Goal: Task Accomplishment & Management: Manage account settings

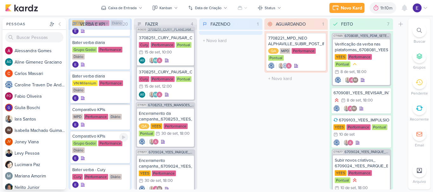
scroll to position [95, 0]
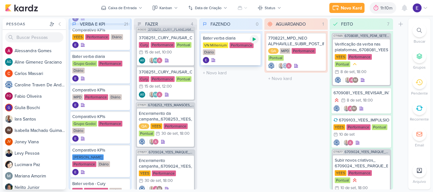
click at [255, 41] on icon at bounding box center [254, 39] width 5 height 5
click at [257, 39] on div at bounding box center [254, 39] width 9 height 9
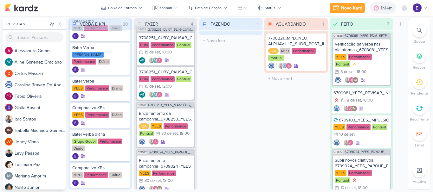
scroll to position [0, 0]
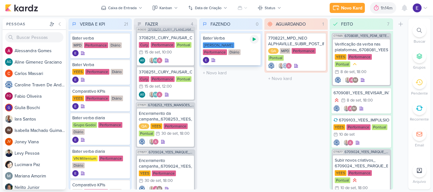
click at [258, 37] on div at bounding box center [254, 39] width 9 height 9
click at [255, 39] on icon at bounding box center [254, 39] width 3 height 3
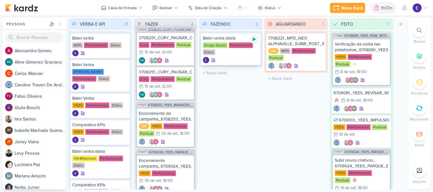
click at [254, 42] on div at bounding box center [254, 39] width 9 height 9
click at [255, 38] on icon at bounding box center [254, 39] width 3 height 3
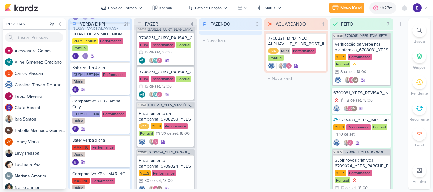
scroll to position [474, 0]
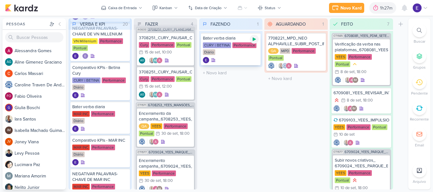
click at [254, 39] on icon at bounding box center [254, 39] width 3 height 3
click at [254, 37] on icon at bounding box center [254, 39] width 5 height 5
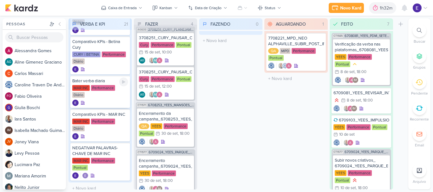
scroll to position [507, 0]
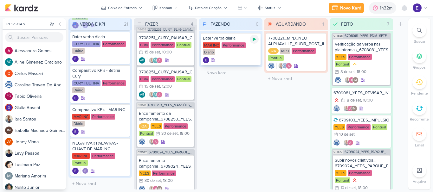
click at [253, 42] on div at bounding box center [254, 39] width 9 height 9
click at [256, 40] on icon at bounding box center [254, 39] width 3 height 3
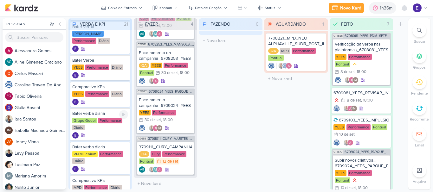
scroll to position [0, 0]
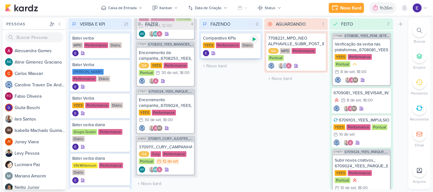
click at [255, 42] on div at bounding box center [254, 39] width 9 height 9
click at [242, 51] on div at bounding box center [231, 53] width 56 height 6
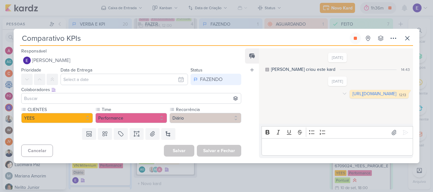
click at [353, 97] on link "[URL][DOMAIN_NAME]" at bounding box center [375, 93] width 44 height 5
click at [410, 38] on icon at bounding box center [408, 39] width 8 height 8
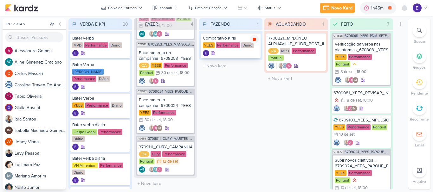
click at [257, 40] on div at bounding box center [254, 39] width 9 height 9
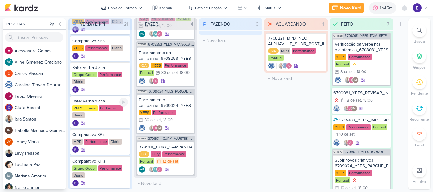
scroll to position [84, 0]
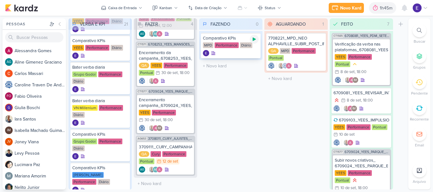
click at [255, 38] on icon at bounding box center [254, 39] width 5 height 5
click at [246, 47] on div "Diário" at bounding box center [246, 45] width 12 height 6
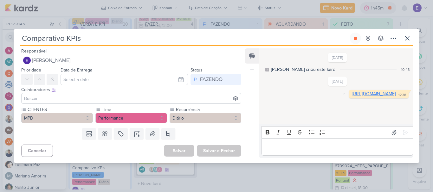
click at [352, 97] on link "[URL][DOMAIN_NAME]" at bounding box center [374, 93] width 44 height 5
click at [357, 35] on button at bounding box center [355, 38] width 11 height 11
click at [404, 37] on icon at bounding box center [408, 39] width 8 height 8
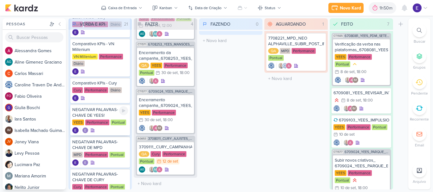
scroll to position [294, 0]
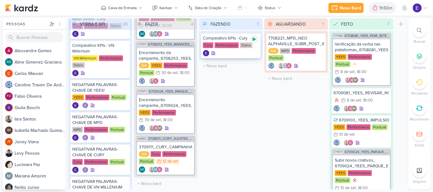
click at [256, 40] on icon at bounding box center [254, 39] width 5 height 5
click at [408, 7] on span "1" at bounding box center [407, 4] width 1 height 5
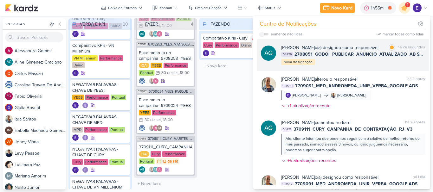
click at [406, 66] on div "[PERSON_NAME] o(a) designou como responsável marcar como lida há 24 segundos AG…" at bounding box center [353, 55] width 144 height 22
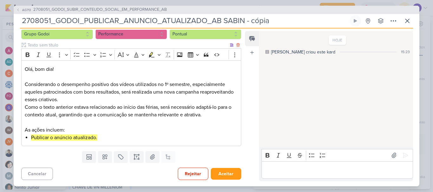
scroll to position [0, 0]
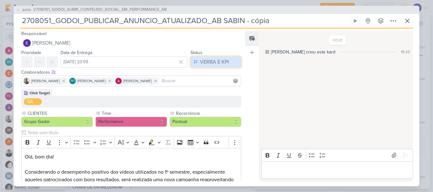
click at [208, 62] on div "VERBA E KPI" at bounding box center [214, 62] width 29 height 8
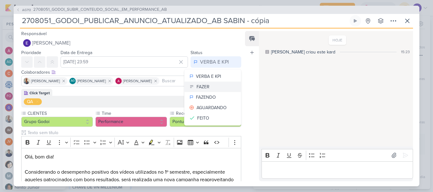
click at [207, 84] on button "FAZER" at bounding box center [213, 87] width 56 height 10
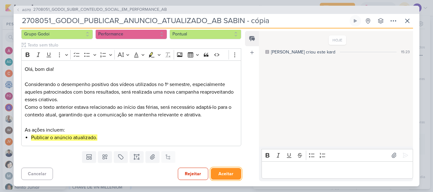
click at [229, 170] on button "Aceitar" at bounding box center [226, 174] width 30 height 12
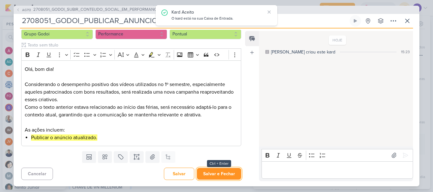
click at [231, 173] on button "Salvar e Fechar" at bounding box center [219, 174] width 44 height 12
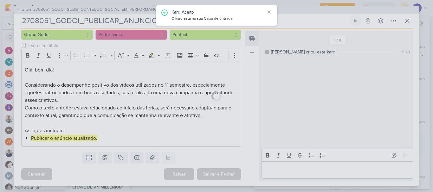
scroll to position [87, 0]
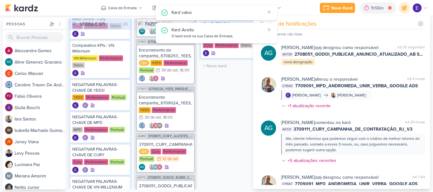
click at [233, 130] on div "FAZENDO 1 Mover Para Esquerda Mover Para Direita [GEOGRAPHIC_DATA] Comparativo …" at bounding box center [230, 104] width 63 height 172
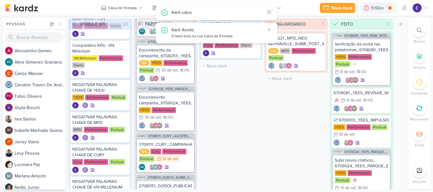
click at [270, 10] on icon at bounding box center [269, 12] width 5 height 5
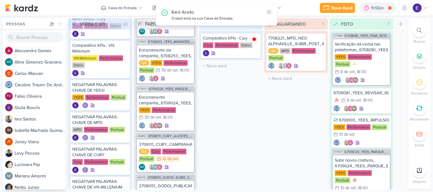
click at [270, 12] on icon at bounding box center [269, 12] width 5 height 5
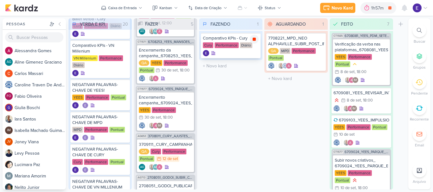
click at [255, 40] on icon at bounding box center [254, 39] width 3 height 3
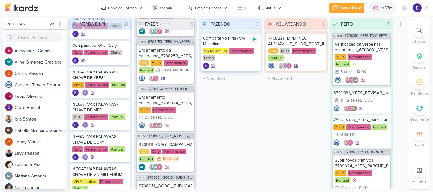
click at [255, 39] on icon at bounding box center [254, 39] width 3 height 3
click at [245, 49] on div "Performance" at bounding box center [242, 51] width 24 height 6
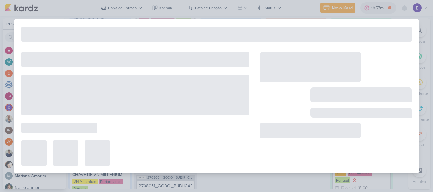
type input "Comparativo KPIs - VN Millenium"
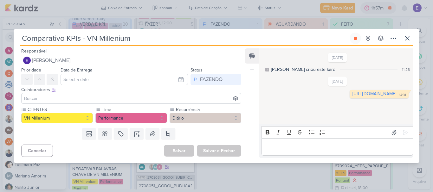
scroll to position [0, 0]
click at [353, 97] on link "[URL][DOMAIN_NAME]" at bounding box center [375, 93] width 44 height 5
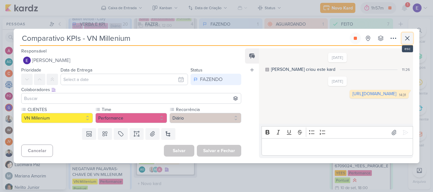
click at [411, 39] on button at bounding box center [407, 38] width 11 height 11
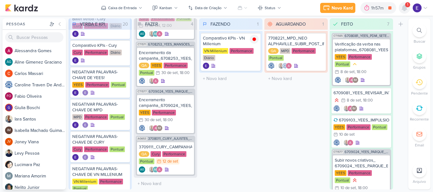
click at [407, 9] on icon at bounding box center [405, 8] width 8 height 8
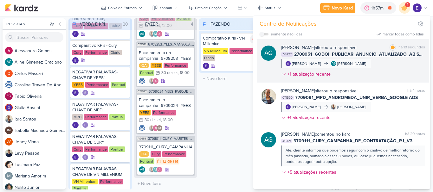
click at [395, 65] on div "[PERSON_NAME] alterou o responsável marcar como lida há 10 segundos AG727 27080…" at bounding box center [353, 62] width 144 height 36
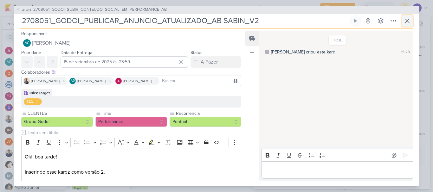
click at [408, 23] on icon at bounding box center [408, 21] width 8 height 8
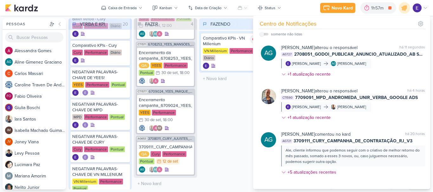
click at [232, 112] on div "FAZENDO 1 Mover Para Esquerda Mover Para Direita [GEOGRAPHIC_DATA] Comparativo …" at bounding box center [230, 104] width 63 height 172
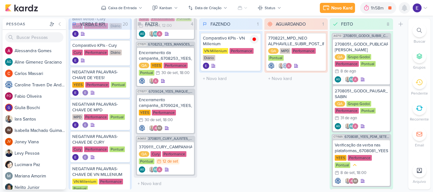
click at [407, 10] on icon at bounding box center [405, 8] width 8 height 8
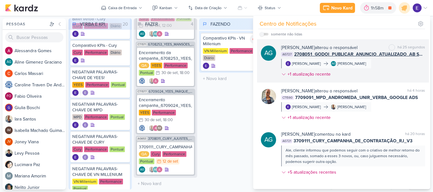
click at [406, 67] on div "[PERSON_NAME] alterou o responsável marcar como não lida há 25 segundos AG727 2…" at bounding box center [353, 62] width 144 height 36
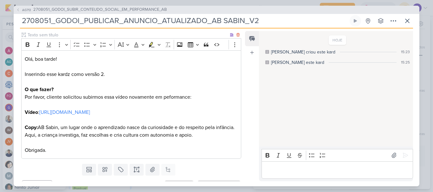
scroll to position [111, 0]
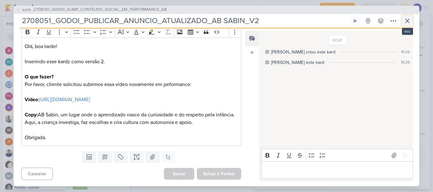
click at [406, 24] on icon at bounding box center [408, 21] width 8 height 8
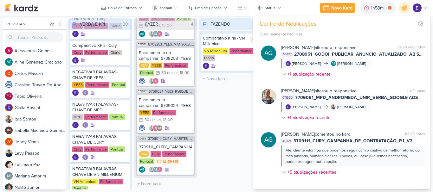
click at [227, 140] on div "FAZENDO 1 Mover Para Esquerda Mover Para Direita [GEOGRAPHIC_DATA] Comparativo …" at bounding box center [230, 104] width 63 height 172
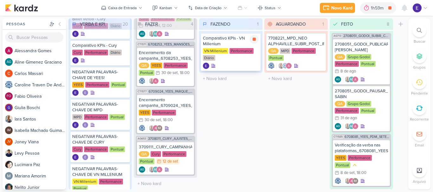
click at [255, 40] on icon at bounding box center [254, 39] width 3 height 3
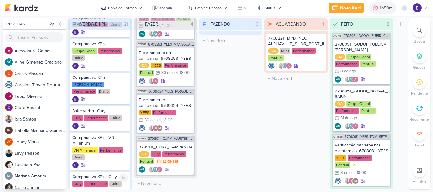
scroll to position [201, 0]
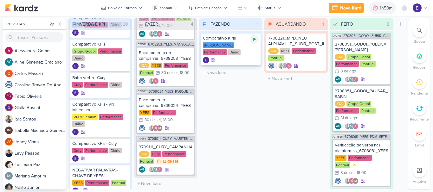
click at [255, 37] on icon at bounding box center [254, 39] width 5 height 5
click at [235, 57] on div at bounding box center [231, 60] width 56 height 6
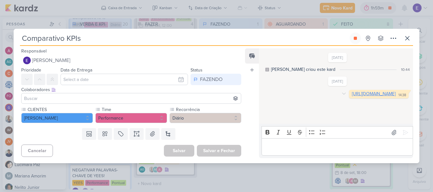
click at [352, 92] on link "[URL][DOMAIN_NAME]" at bounding box center [374, 93] width 44 height 5
click at [354, 36] on icon at bounding box center [355, 38] width 5 height 5
click at [405, 39] on icon at bounding box center [408, 39] width 8 height 8
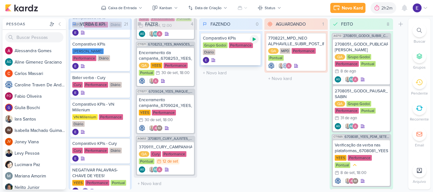
click at [253, 39] on icon at bounding box center [254, 39] width 3 height 3
click at [241, 56] on div "Comparativo KPIs Grupo Godoi Performance Diário" at bounding box center [231, 49] width 60 height 32
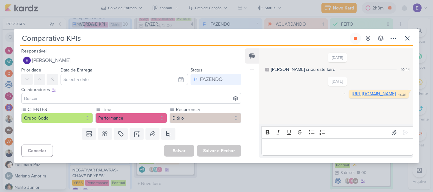
click at [352, 97] on link "[URL][DOMAIN_NAME]" at bounding box center [374, 93] width 44 height 5
click at [408, 41] on icon at bounding box center [408, 39] width 8 height 8
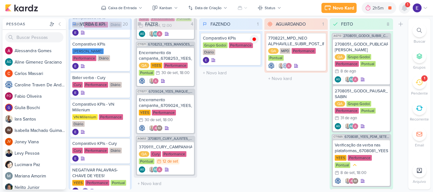
click at [403, 8] on icon at bounding box center [404, 8] width 5 height 6
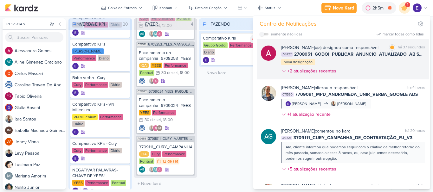
click at [400, 62] on div "[PERSON_NAME] o(a) designou como responsável marcar como lida há 37 segundos AG…" at bounding box center [353, 60] width 144 height 33
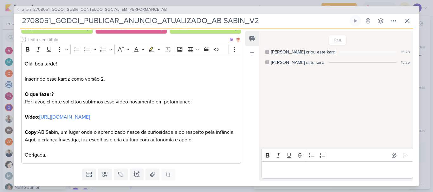
scroll to position [93, 0]
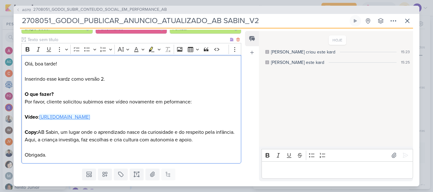
click at [90, 117] on link "[URL][DOMAIN_NAME]" at bounding box center [64, 117] width 51 height 6
click at [282, 105] on div "HOJE [PERSON_NAME] criou este kard 15:23 Aline desarquivou este kard 15:25" at bounding box center [335, 89] width 153 height 115
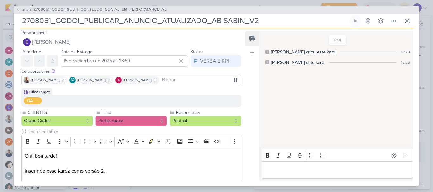
scroll to position [0, 0]
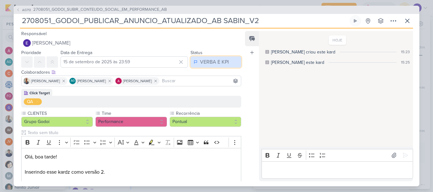
click at [213, 65] on div "VERBA E KPI" at bounding box center [214, 62] width 29 height 8
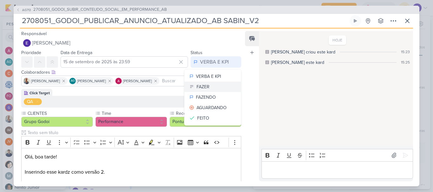
click at [211, 87] on button "FAZER" at bounding box center [213, 87] width 56 height 10
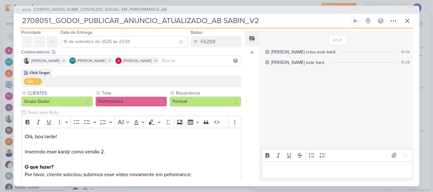
scroll to position [111, 0]
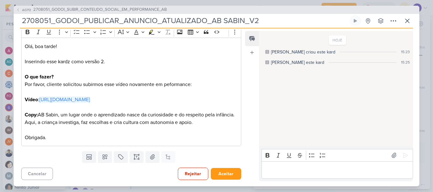
click at [231, 181] on div "Cancelar Rejeitar Aceitar" at bounding box center [129, 174] width 230 height 16
click at [231, 179] on button "Aceitar" at bounding box center [226, 174] width 30 height 12
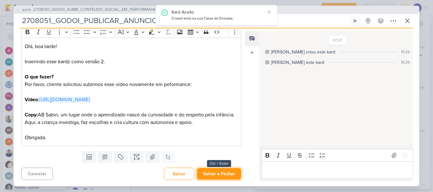
click at [231, 179] on button "Salvar e Fechar" at bounding box center [219, 174] width 44 height 12
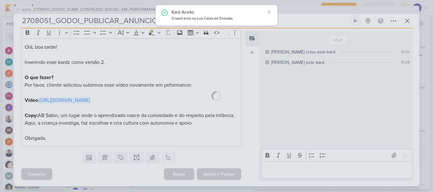
scroll to position [110, 0]
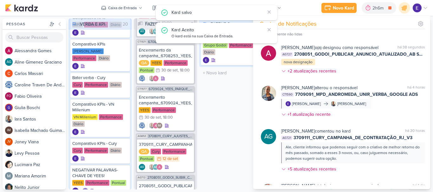
click at [221, 138] on div "FAZENDO 1 Mover Para Esquerda Mover Para Direita [GEOGRAPHIC_DATA] Comparativo …" at bounding box center [230, 104] width 63 height 172
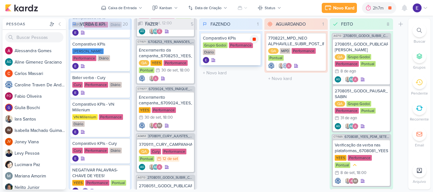
click at [257, 41] on div at bounding box center [254, 39] width 9 height 9
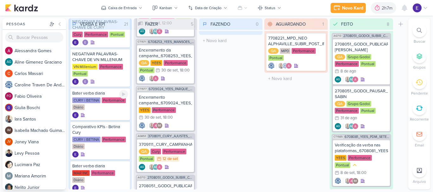
scroll to position [448, 0]
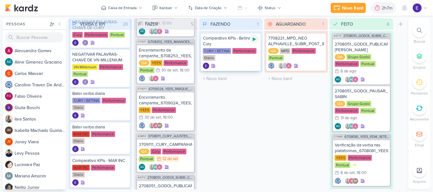
click at [255, 42] on icon at bounding box center [254, 39] width 5 height 5
click at [246, 61] on div "CURY | BETINA Performance Diário" at bounding box center [231, 54] width 56 height 13
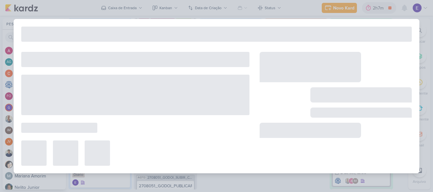
type input "Comparativo KPIs - Betina Cury"
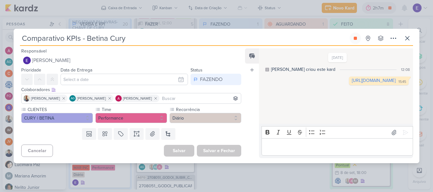
scroll to position [0, 0]
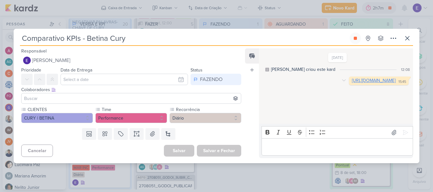
click at [352, 83] on link "[URL][DOMAIN_NAME]" at bounding box center [374, 80] width 44 height 5
click at [353, 38] on icon at bounding box center [355, 38] width 5 height 5
click at [406, 40] on icon at bounding box center [408, 38] width 4 height 4
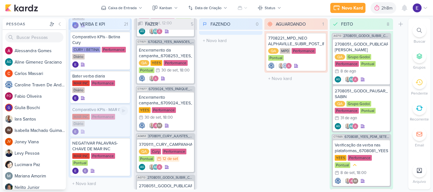
scroll to position [507, 0]
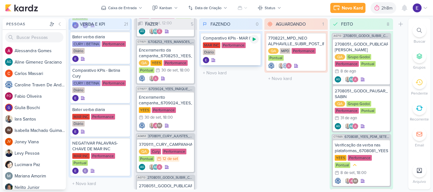
click at [255, 41] on icon at bounding box center [254, 39] width 5 height 5
click at [251, 52] on div "MAR INC Performance Diário" at bounding box center [231, 48] width 56 height 13
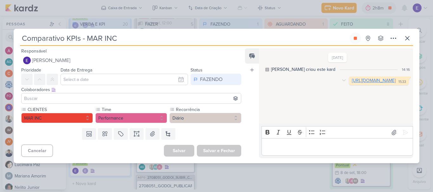
click at [352, 83] on link "[URL][DOMAIN_NAME]" at bounding box center [374, 80] width 44 height 5
drag, startPoint x: 357, startPoint y: 38, endPoint x: 402, endPoint y: 47, distance: 45.6
click at [357, 37] on icon at bounding box center [355, 38] width 3 height 3
click at [405, 41] on icon at bounding box center [408, 39] width 8 height 8
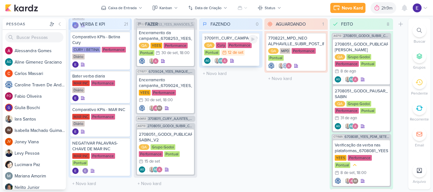
scroll to position [82, 0]
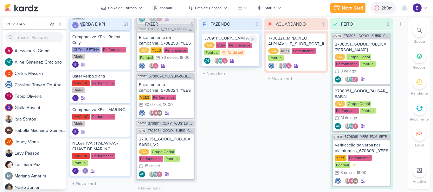
click at [254, 40] on div "3709111_CURY_CAMPANHA_DE_CONTRATAÇÃO_RJ_V3 QA Cury Performance Pontual 12/9 [DA…" at bounding box center [230, 49] width 57 height 33
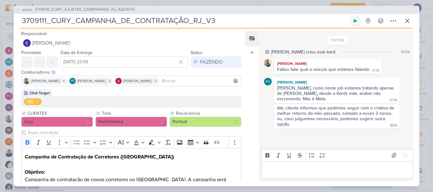
click at [353, 23] on icon at bounding box center [355, 20] width 5 height 5
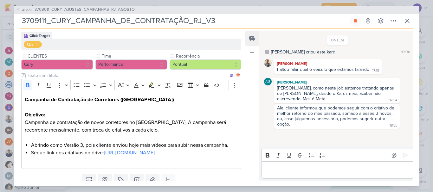
scroll to position [88, 0]
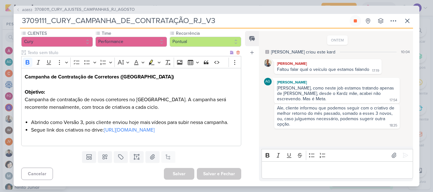
click at [128, 127] on li "Segue link dos criativos no drive: [URL][DOMAIN_NAME]" at bounding box center [134, 131] width 207 height 8
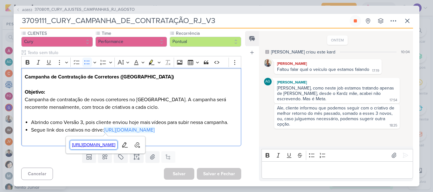
click at [118, 146] on span "[URL][DOMAIN_NAME]" at bounding box center [94, 145] width 48 height 8
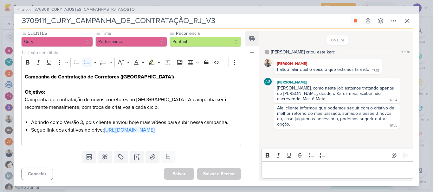
click at [261, 114] on div "ONTEM [PERSON_NAME] criou este kard 10:04 [PERSON_NAME] Faltou falar qual o veí…" at bounding box center [335, 89] width 153 height 115
